Goal: Check status: Check status

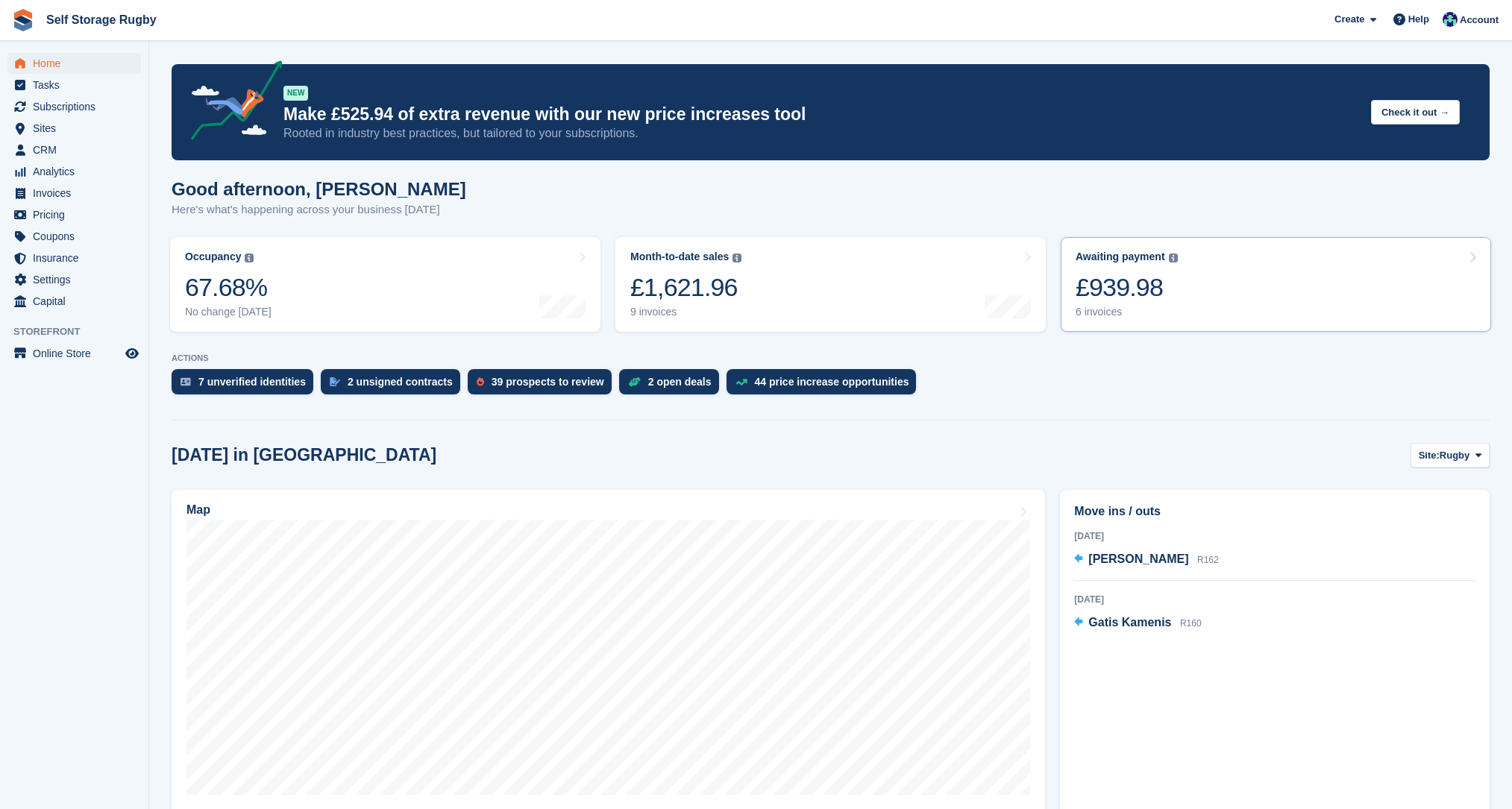
drag, startPoint x: 1104, startPoint y: 282, endPoint x: 1092, endPoint y: 304, distance: 25.1
click at [1104, 282] on div "£939.98" at bounding box center [1127, 288] width 102 height 31
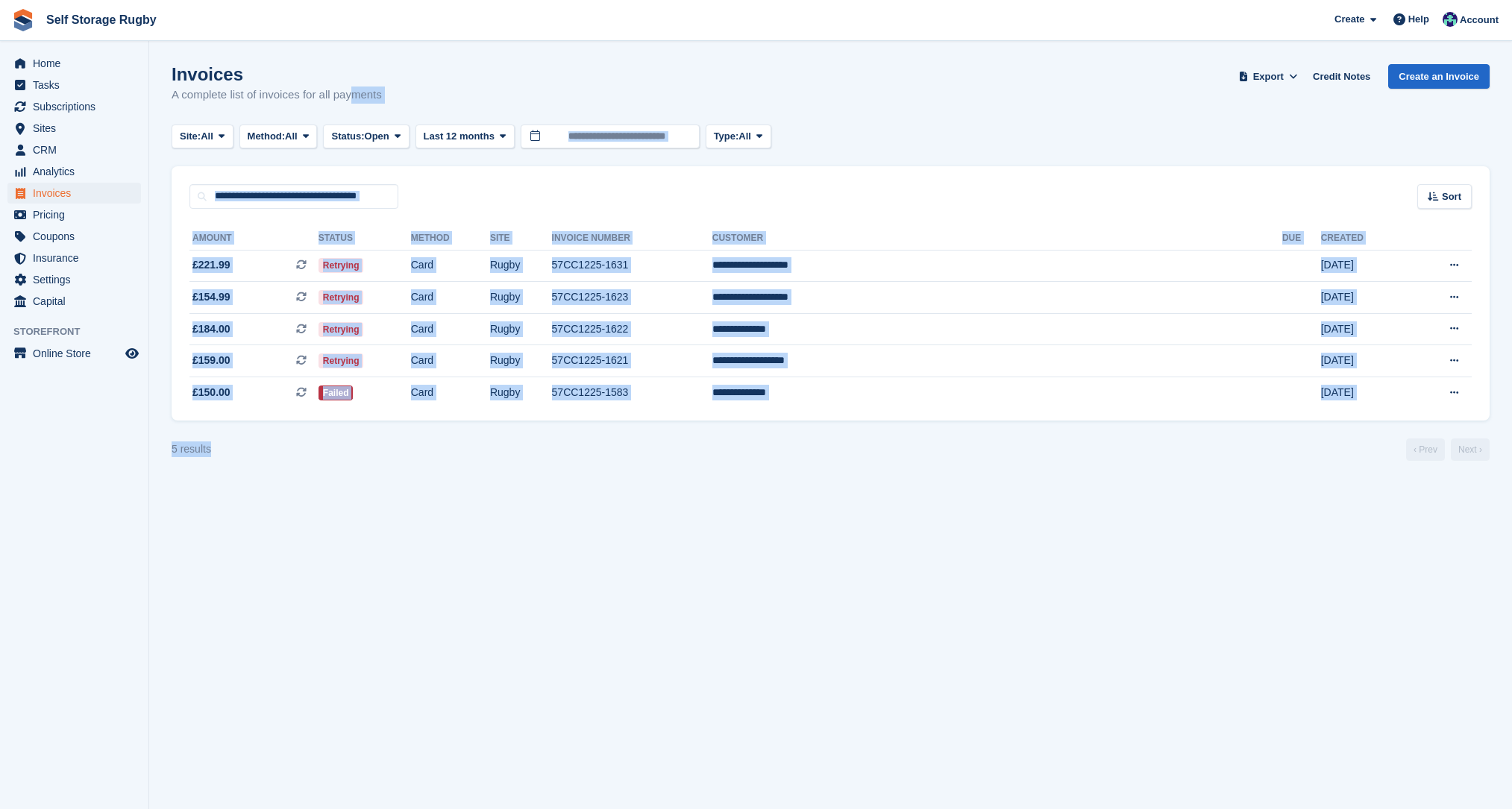
drag, startPoint x: 701, startPoint y: 458, endPoint x: 337, endPoint y: 162, distance: 469.2
click at [337, 162] on turbo-frame "Invoices A complete list of invoices for all payments Export Export Invoices Ex…" at bounding box center [830, 262] width 1318 height 396
drag, startPoint x: 337, startPoint y: 162, endPoint x: 813, endPoint y: 505, distance: 586.7
click at [813, 505] on section "Invoices A complete list of invoices for all payments Export Export Invoices Ex…" at bounding box center [831, 404] width 1363 height 809
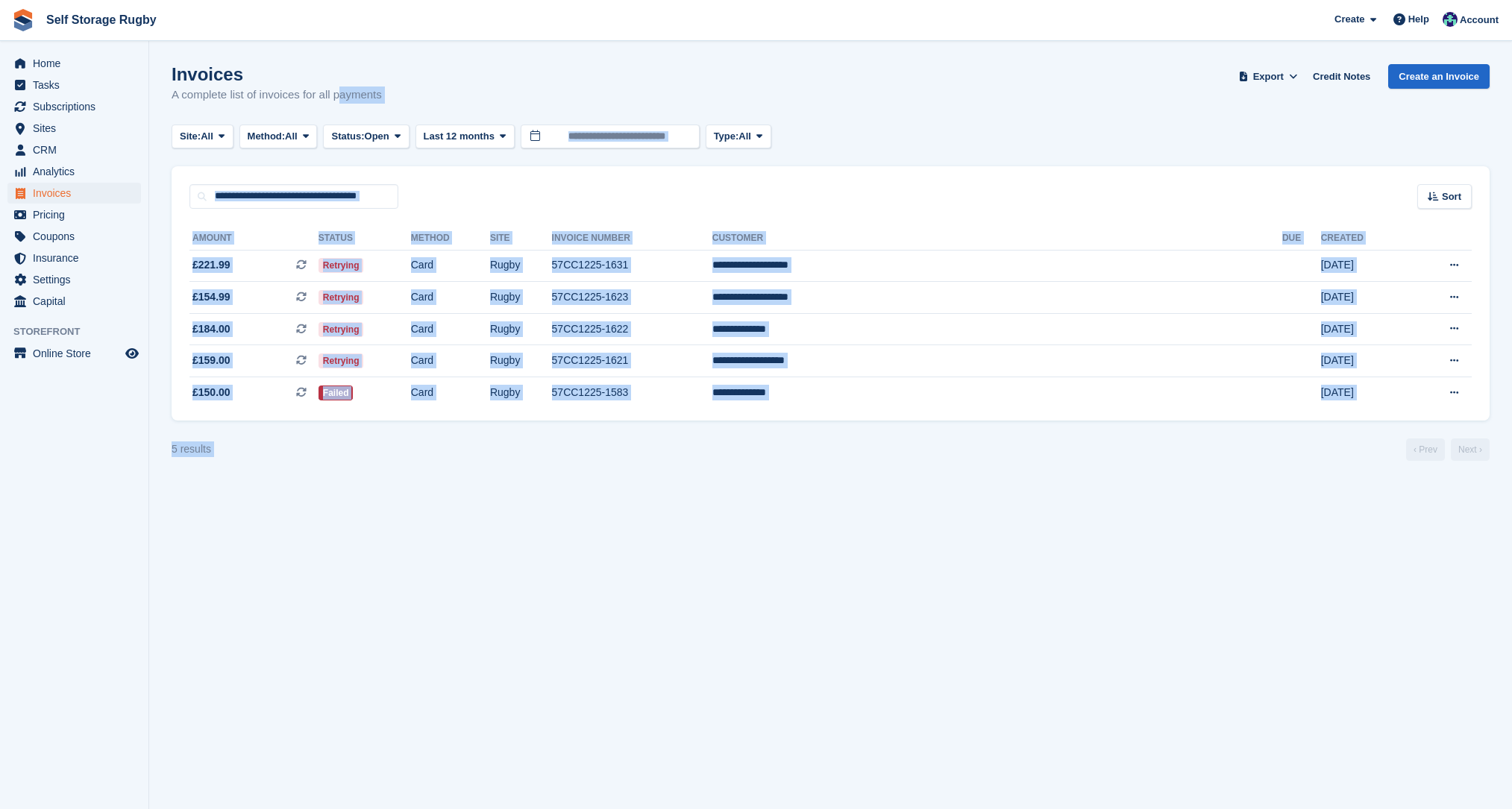
click at [813, 505] on section "Invoices A complete list of invoices for all payments Export Export Invoices Ex…" at bounding box center [831, 404] width 1363 height 809
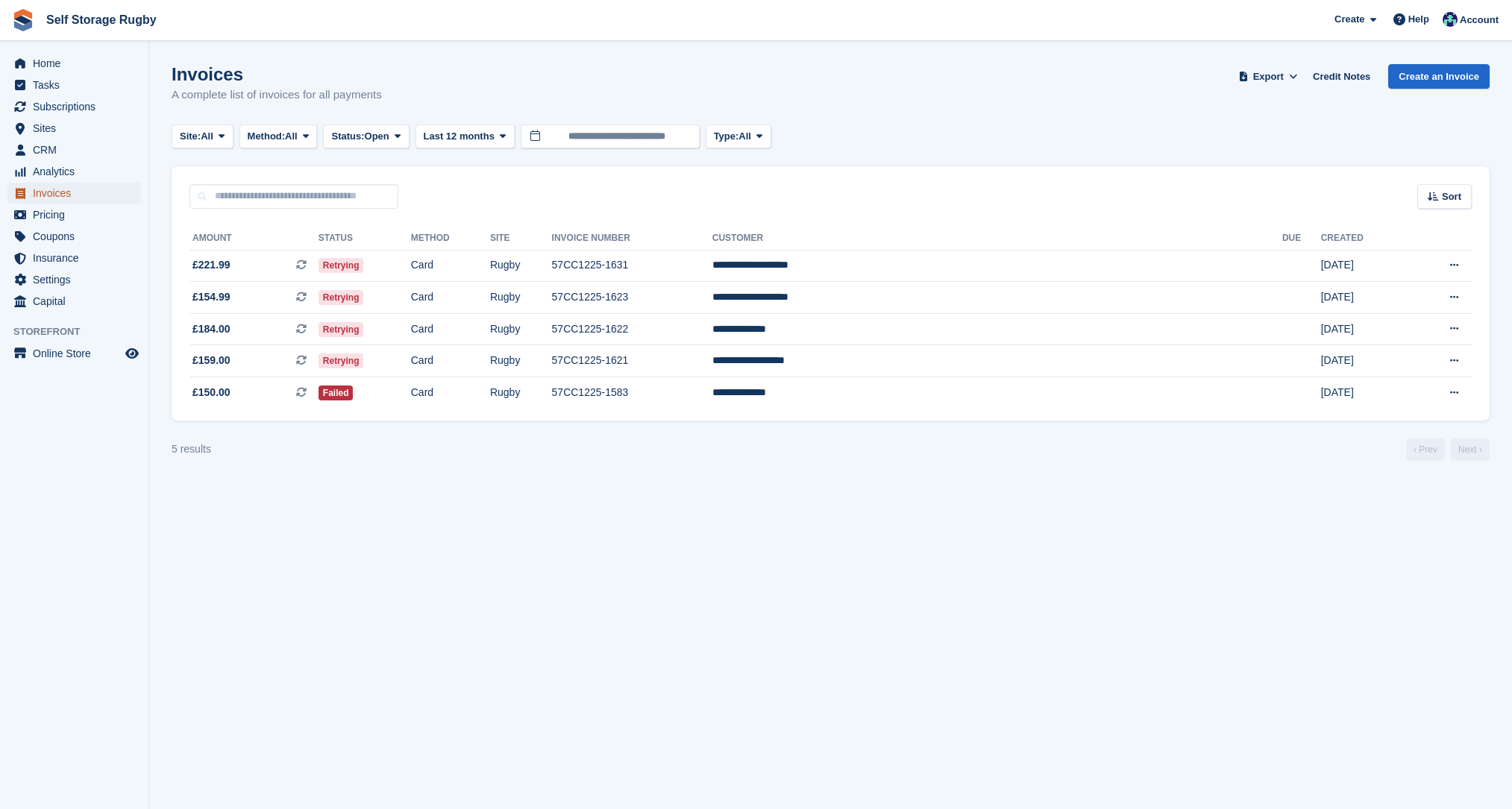
click at [51, 191] on span "Invoices" at bounding box center [77, 193] width 89 height 21
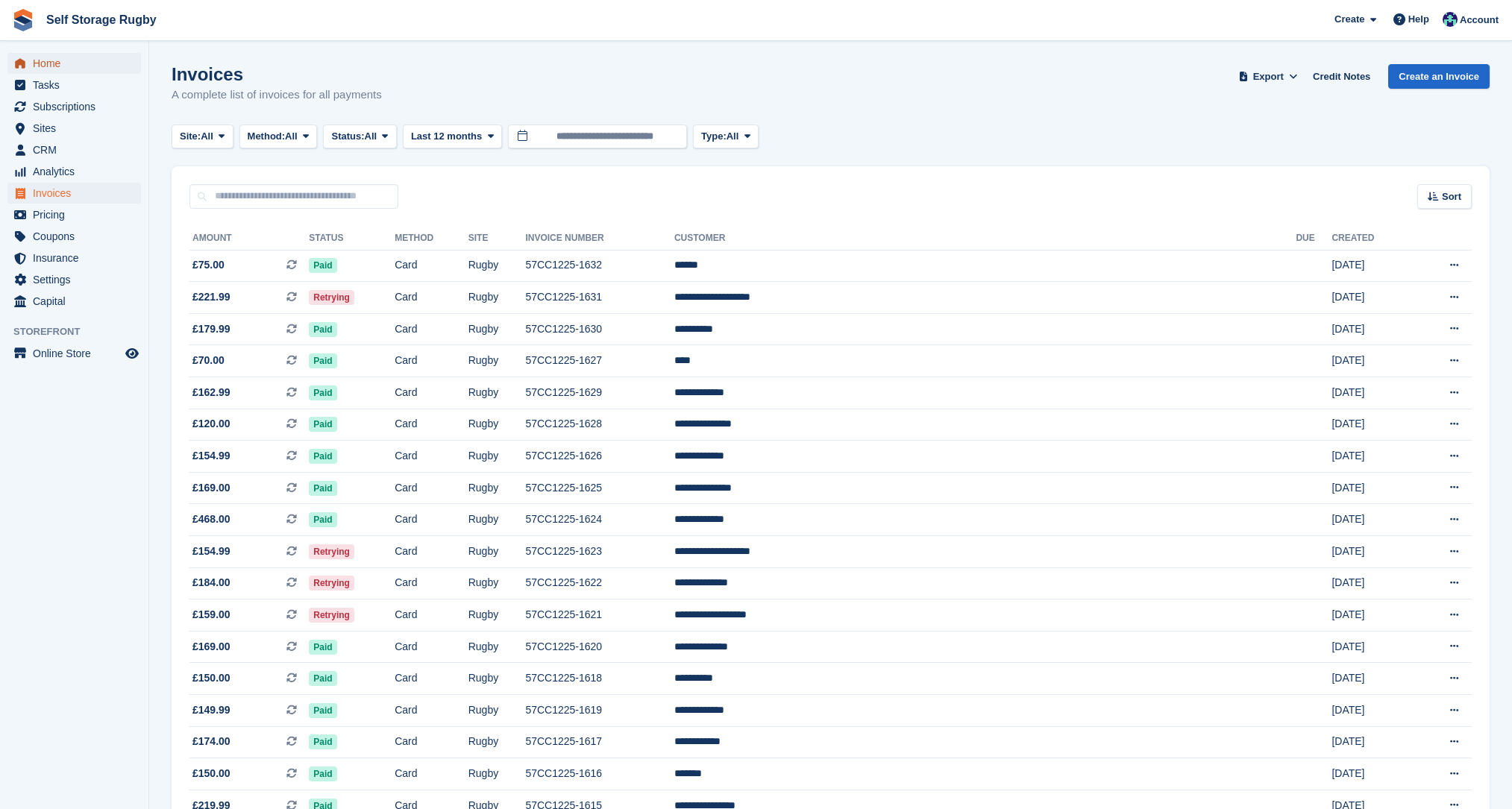
click at [41, 58] on span "Home" at bounding box center [77, 64] width 89 height 21
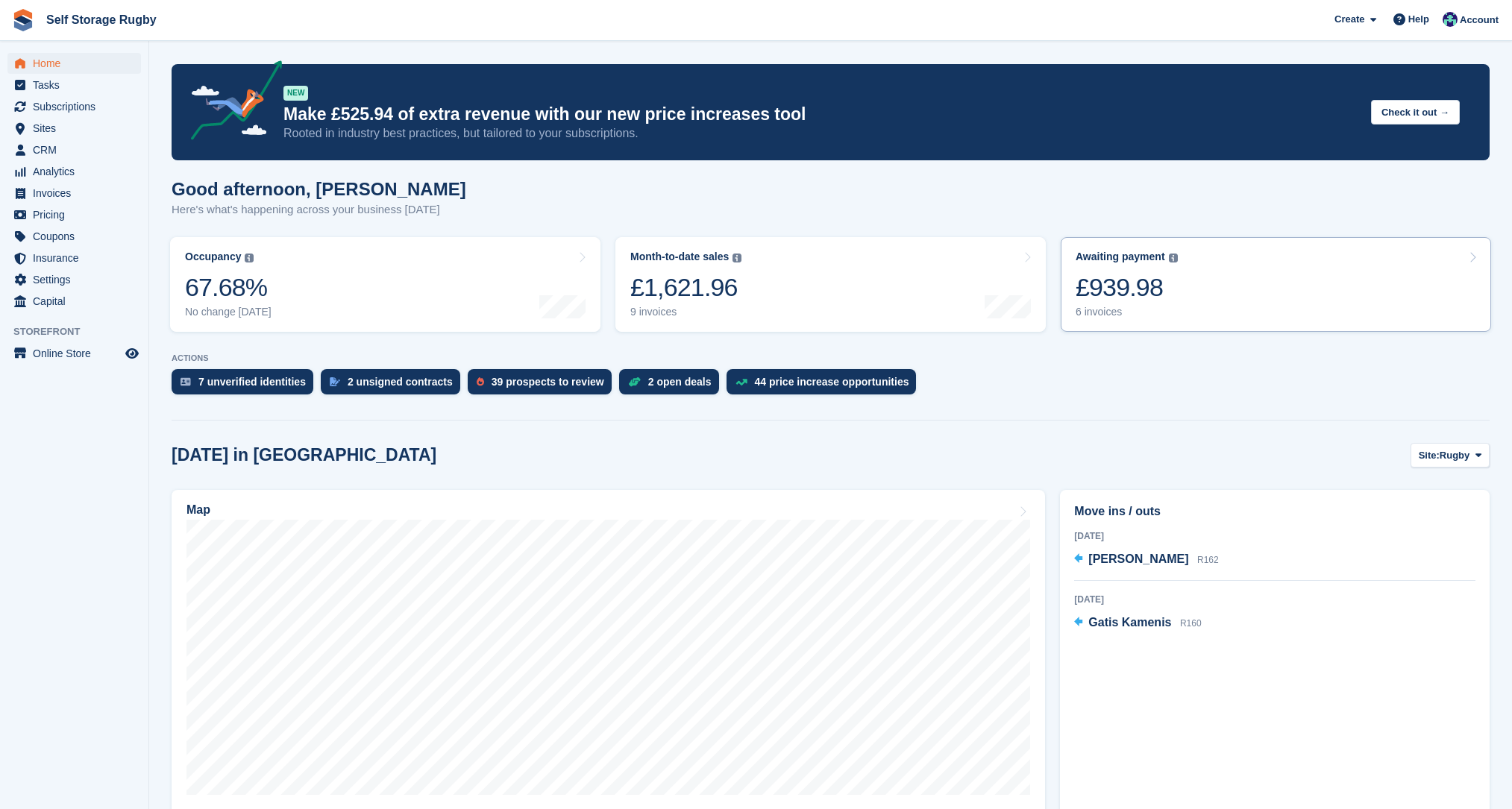
click at [1097, 307] on div "6 invoices" at bounding box center [1127, 312] width 102 height 13
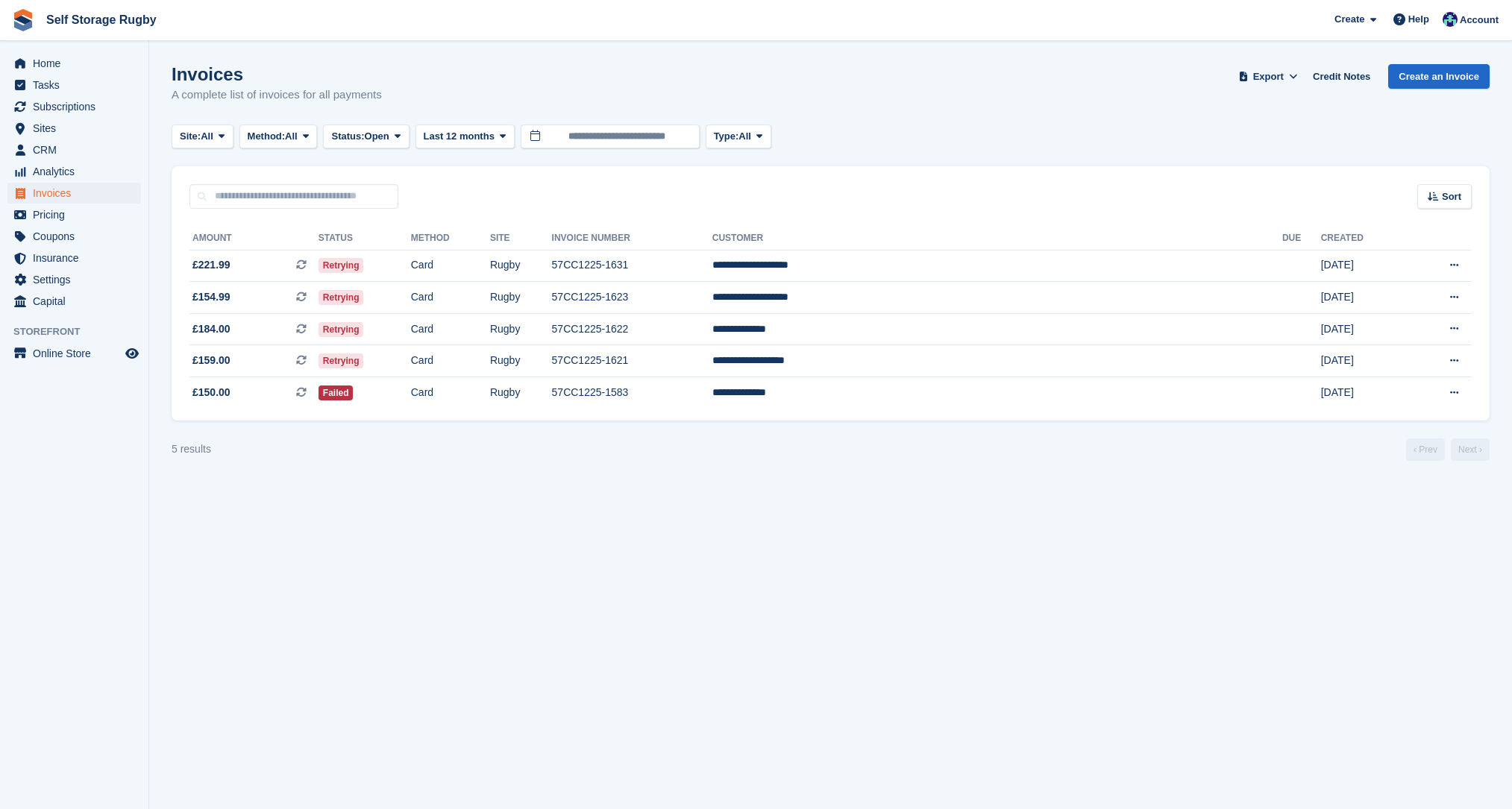
click at [654, 515] on section "Invoices A complete list of invoices for all payments Export Export Invoices Ex…" at bounding box center [831, 404] width 1363 height 809
click at [47, 64] on span "Home" at bounding box center [77, 64] width 89 height 21
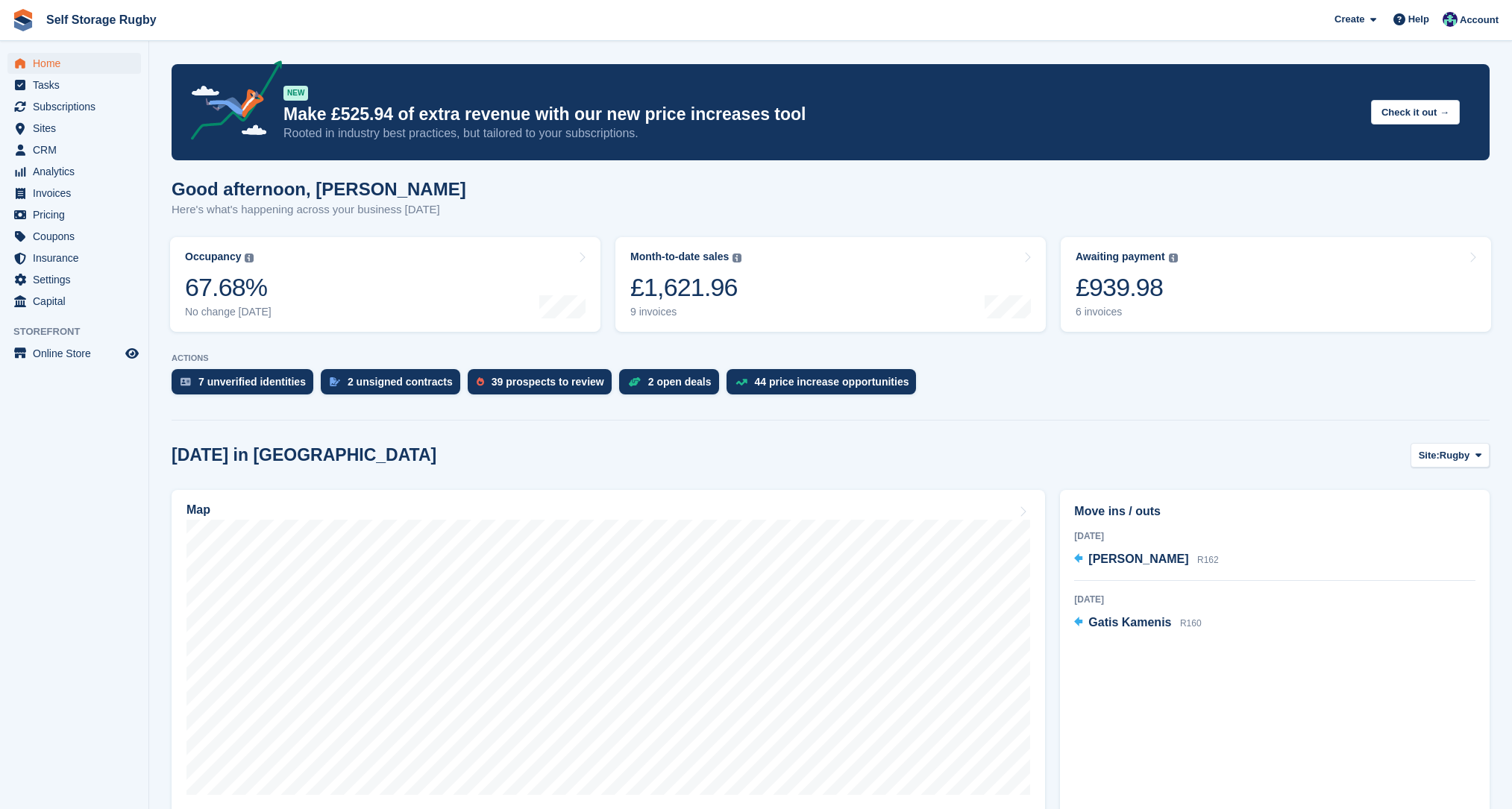
click at [163, 416] on section "NEW Make £525.94 of extra revenue with our new price increases tool Rooted in i…" at bounding box center [831, 666] width 1363 height 1332
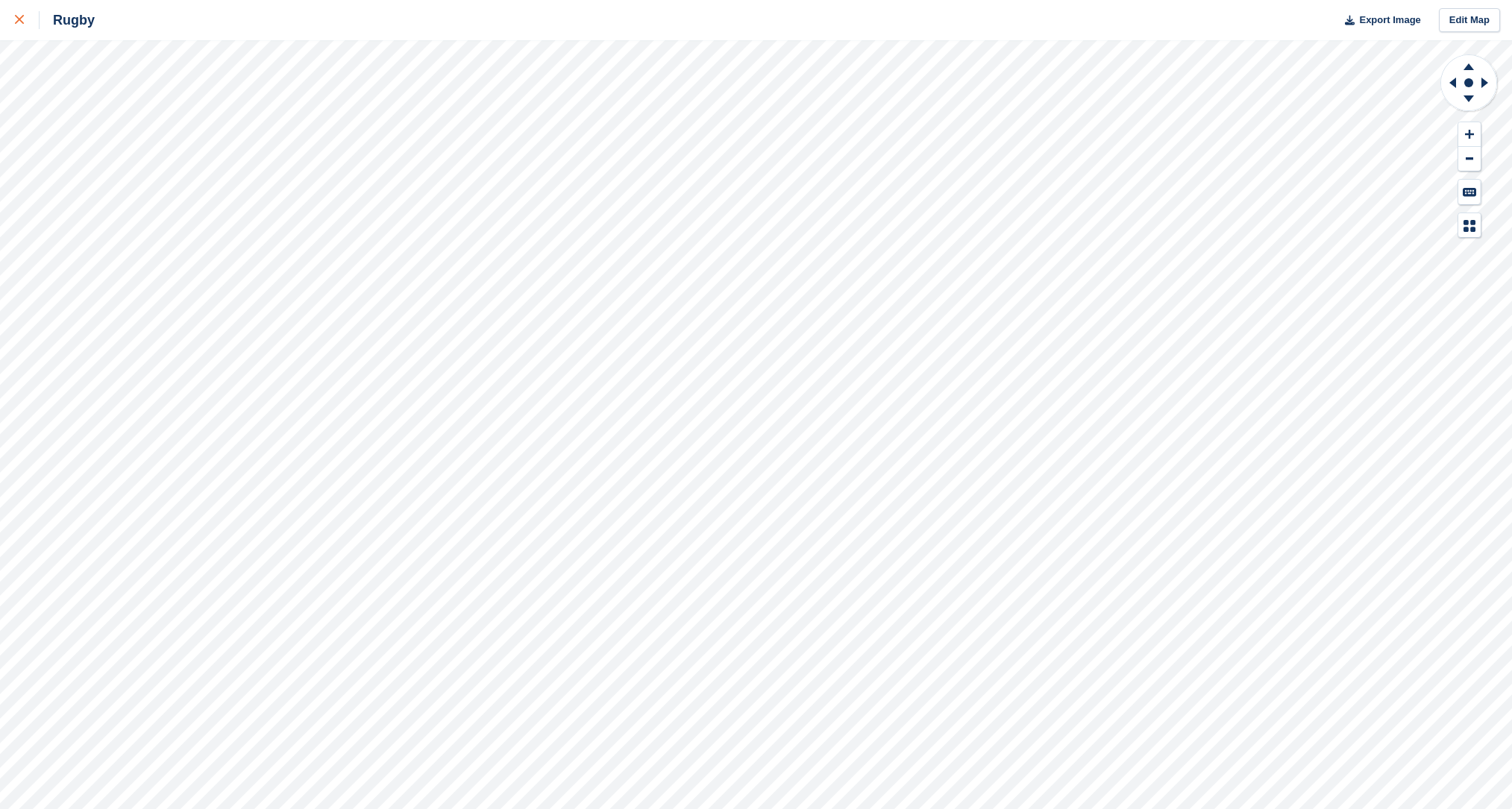
click at [17, 19] on icon at bounding box center [19, 19] width 9 height 9
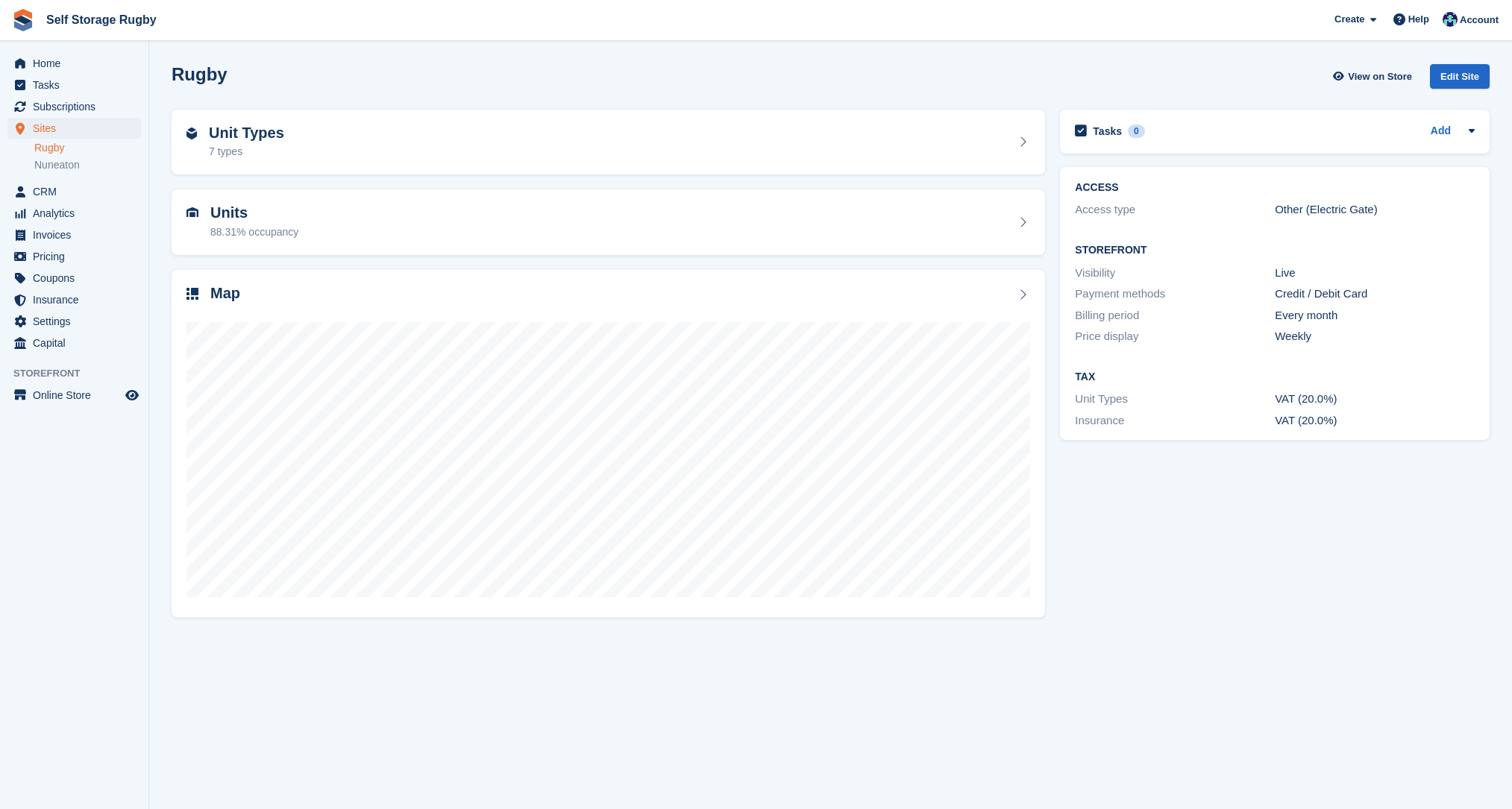
click at [154, 265] on section "Rugby View on Store Edit Site Unit Types 7 types Units 88.31% occupancy Map" at bounding box center [831, 404] width 1363 height 809
click at [61, 64] on span "Home" at bounding box center [77, 64] width 89 height 21
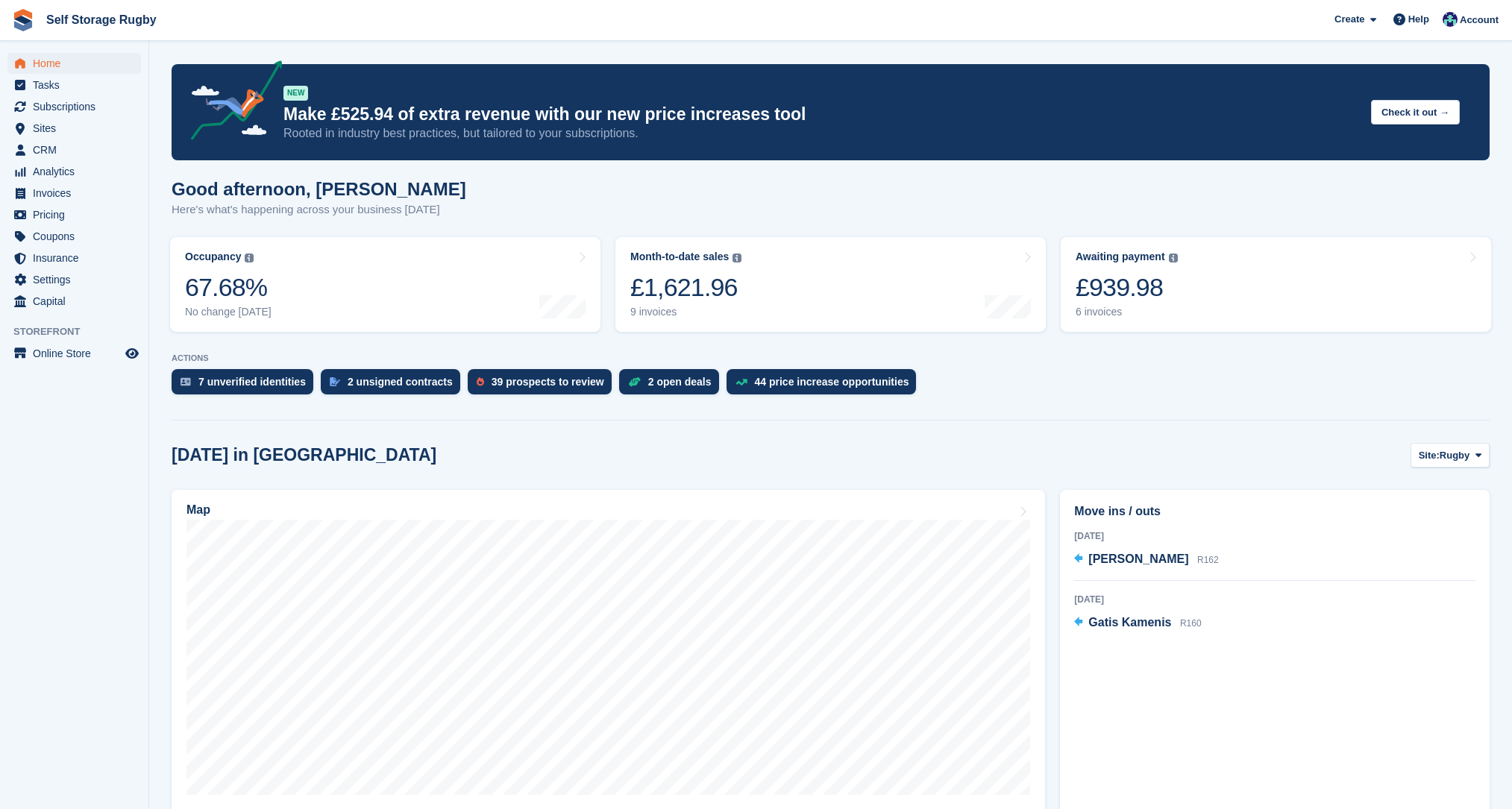
click at [613, 346] on section "NEW Make £525.94 of extra revenue with our new price increases tool Rooted in i…" at bounding box center [831, 666] width 1363 height 1332
click at [1046, 397] on div "7 unverified identities 2 unsigned contracts 39 prospects to review 2 open deal…" at bounding box center [830, 385] width 1318 height 33
click at [1066, 367] on div "ACTIONS 7 unverified identities 2 unsigned contracts 39 prospects to review 2 o…" at bounding box center [830, 378] width 1318 height 48
click at [1134, 294] on div "£939.98" at bounding box center [1127, 288] width 102 height 31
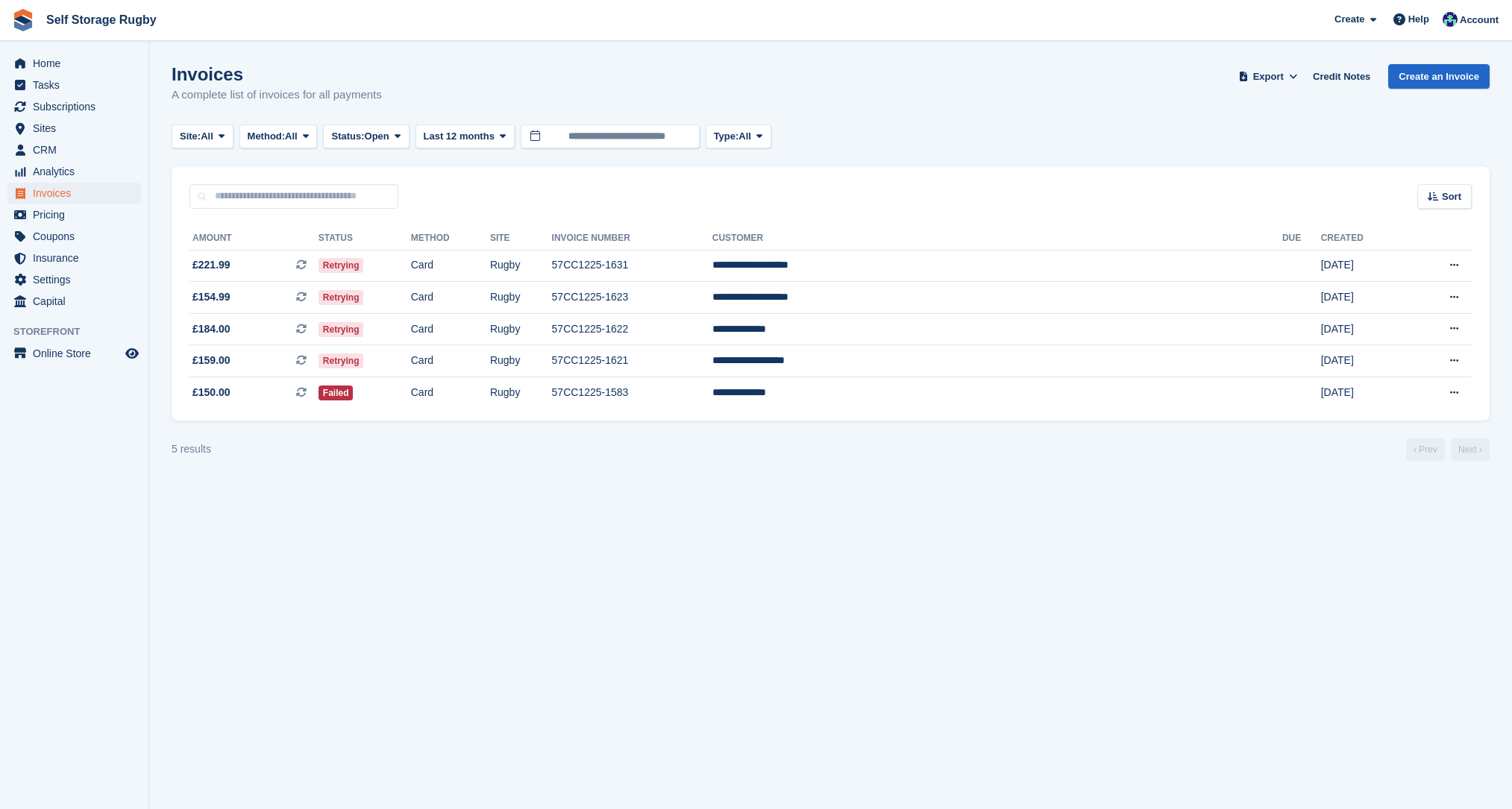
click at [770, 483] on section "Invoices A complete list of invoices for all payments Export Export Invoices Ex…" at bounding box center [831, 404] width 1363 height 809
